Goal: Check status: Check status

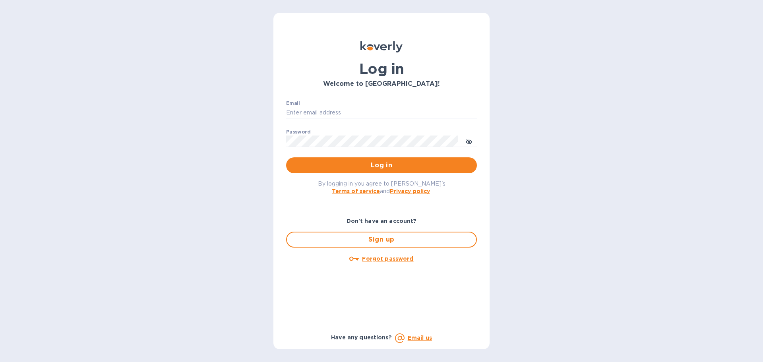
type input "[EMAIL_ADDRESS][DOMAIN_NAME]"
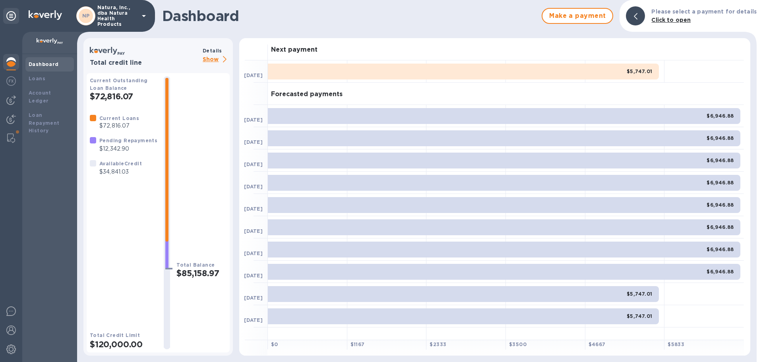
click at [715, 116] on b "$6,946.88" at bounding box center [720, 116] width 27 height 6
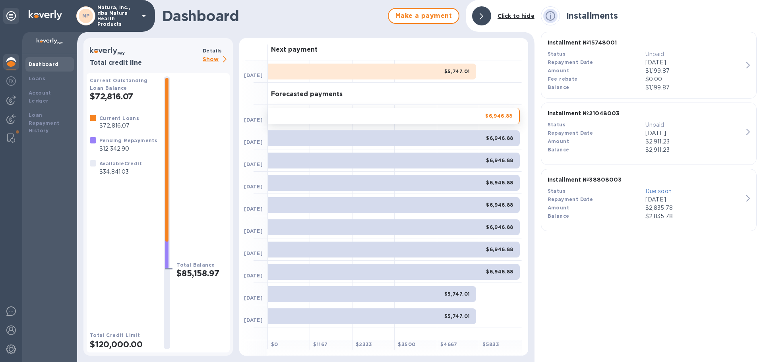
click at [449, 72] on b "$5,747.01" at bounding box center [457, 71] width 26 height 6
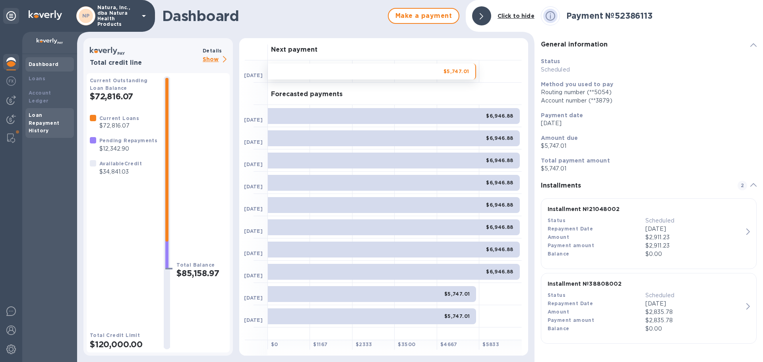
click at [41, 114] on b "Loan Repayment History" at bounding box center [44, 123] width 31 height 22
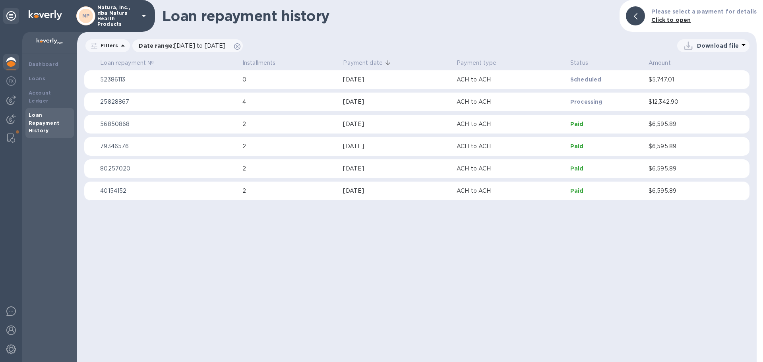
click at [113, 78] on p "52386113" at bounding box center [168, 80] width 136 height 8
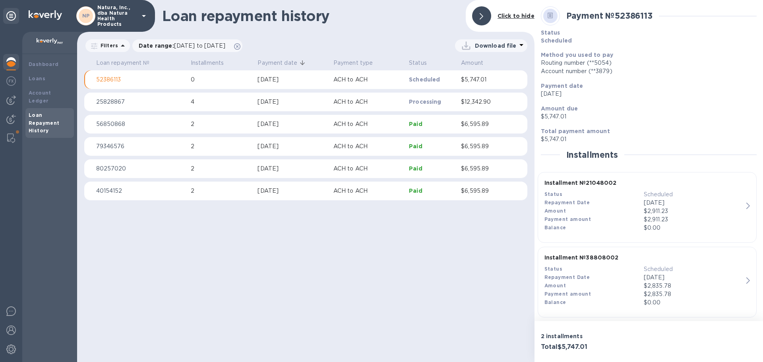
scroll to position [7, 0]
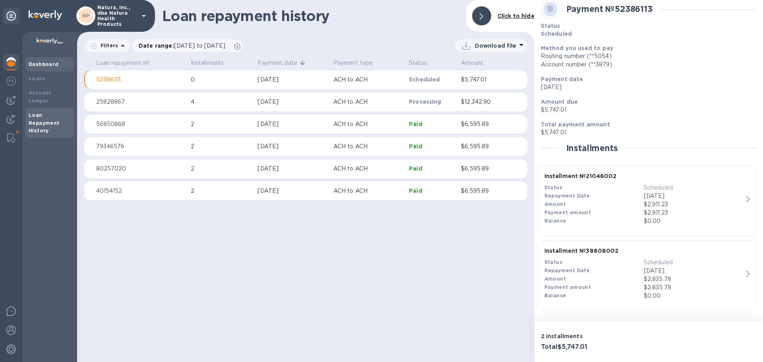
click at [44, 63] on b "Dashboard" at bounding box center [44, 64] width 30 height 6
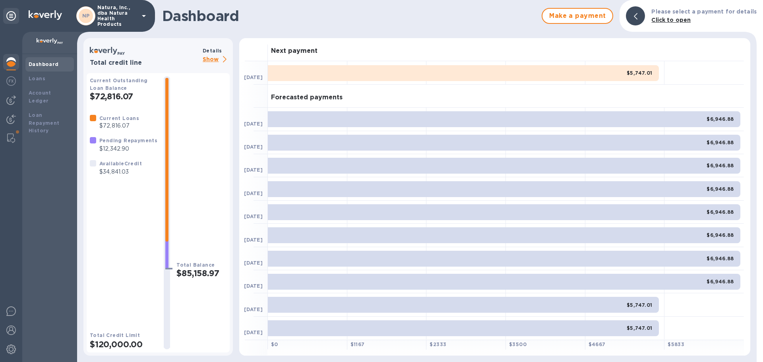
click at [344, 112] on div "$6,946.88" at bounding box center [504, 119] width 473 height 16
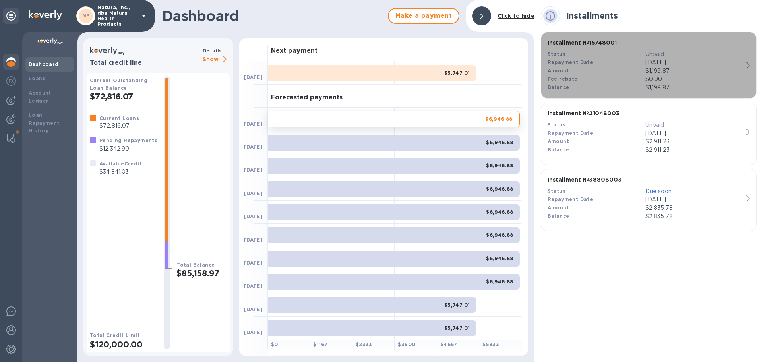
click at [604, 41] on b "Installment № 15748001" at bounding box center [583, 42] width 70 height 6
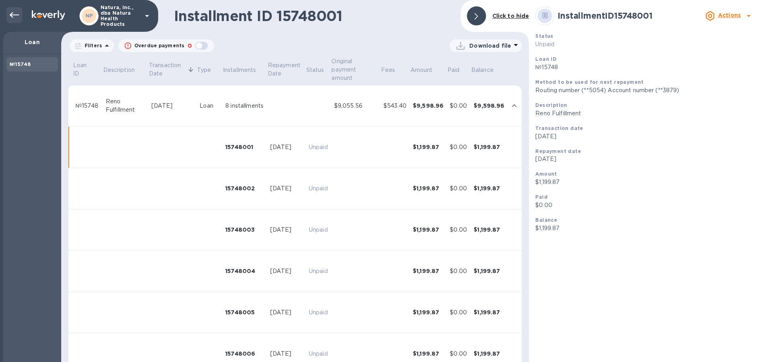
click at [11, 13] on icon at bounding box center [15, 15] width 10 height 10
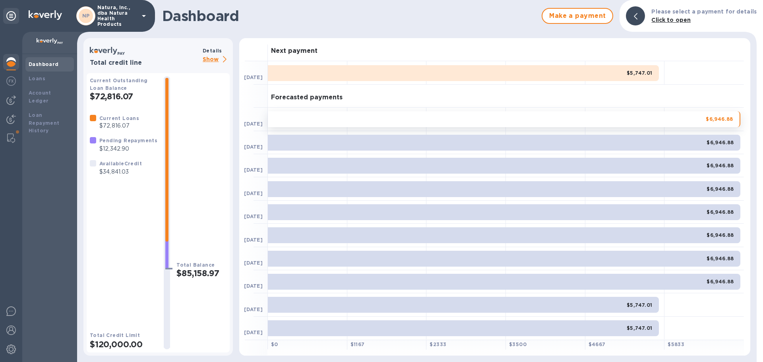
click at [117, 147] on p "$12,342.90" at bounding box center [128, 149] width 58 height 8
click at [128, 145] on p "$12,342.90" at bounding box center [128, 149] width 58 height 8
click at [643, 74] on b "$5,747.01" at bounding box center [640, 73] width 26 height 6
